Goal: Task Accomplishment & Management: Use online tool/utility

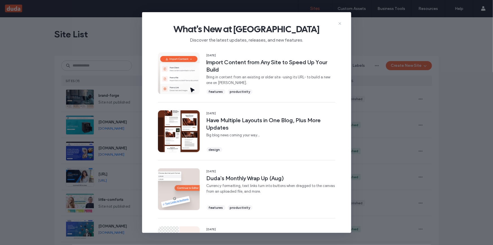
click at [339, 25] on icon at bounding box center [340, 23] width 5 height 5
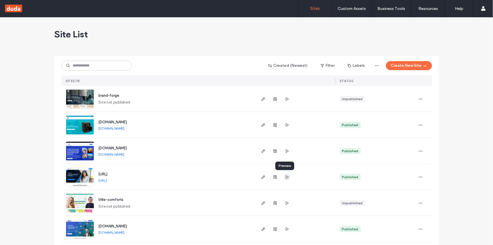
click at [285, 177] on icon "button" at bounding box center [287, 177] width 5 height 5
click at [263, 175] on icon "button" at bounding box center [263, 177] width 5 height 5
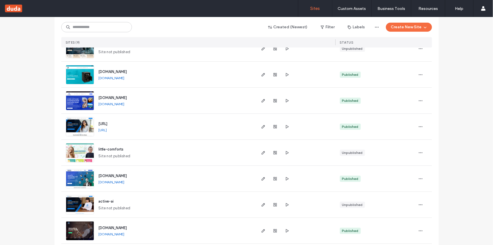
scroll to position [82, 0]
